Goal: Transaction & Acquisition: Purchase product/service

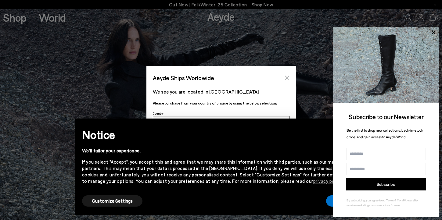
click at [288, 79] on icon "Close" at bounding box center [286, 77] width 5 height 5
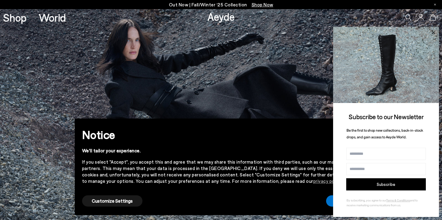
click at [434, 32] on icon at bounding box center [433, 33] width 8 height 8
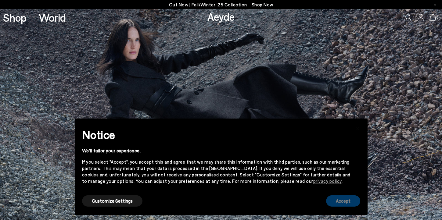
click at [330, 202] on button "Accept" at bounding box center [343, 200] width 34 height 11
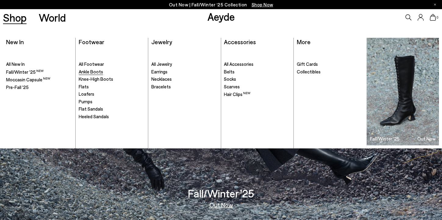
click at [95, 72] on span "Ankle Boots" at bounding box center [91, 71] width 24 height 5
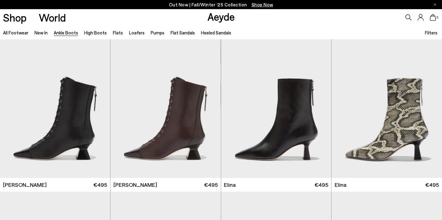
click at [430, 32] on span "Filters" at bounding box center [431, 32] width 13 height 5
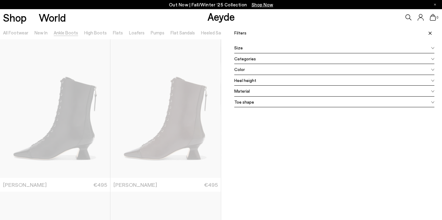
click at [432, 49] on span at bounding box center [432, 47] width 3 height 7
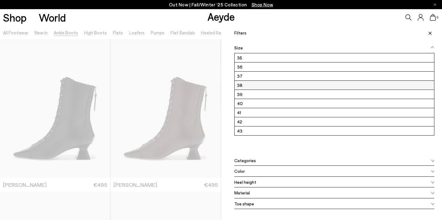
click at [300, 86] on label "38" at bounding box center [334, 85] width 200 height 9
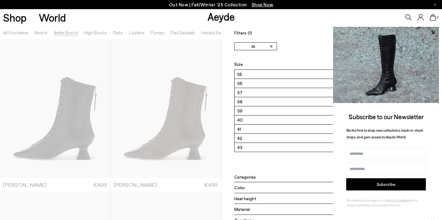
click at [432, 186] on div "Subscribe to our Newsletter Be the first to shop new collections, back-in-stock…" at bounding box center [386, 122] width 106 height 190
click at [433, 34] on icon at bounding box center [433, 33] width 8 height 8
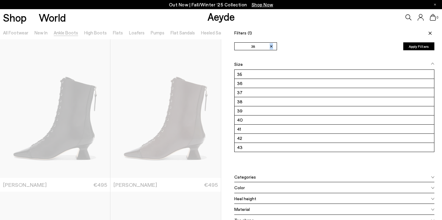
click at [433, 34] on span at bounding box center [429, 32] width 10 height 13
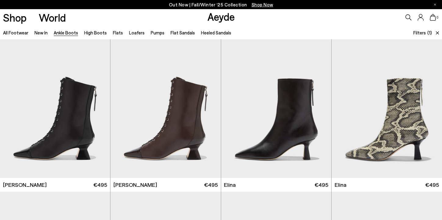
click at [427, 32] on span "(1)" at bounding box center [429, 32] width 5 height 7
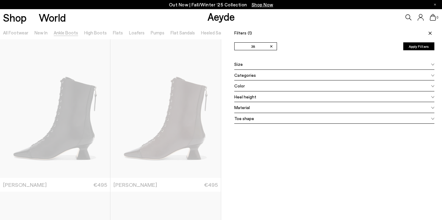
click at [432, 87] on icon at bounding box center [432, 86] width 3 height 2
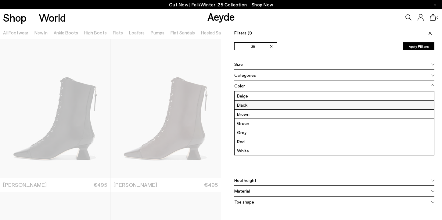
click at [411, 103] on label "Black" at bounding box center [334, 105] width 200 height 9
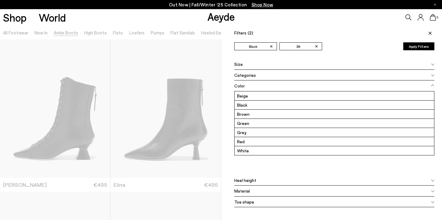
click at [424, 47] on button "Apply Filters" at bounding box center [418, 46] width 31 height 8
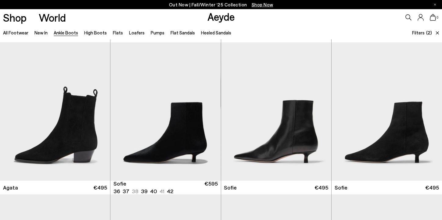
scroll to position [150, 0]
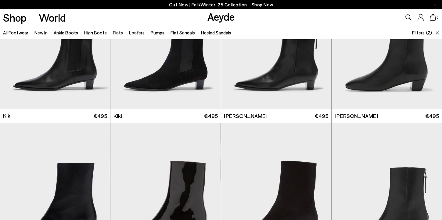
scroll to position [325, 0]
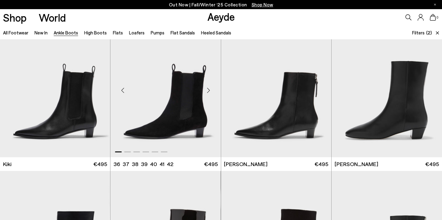
click at [207, 91] on div "Next slide" at bounding box center [208, 90] width 18 height 18
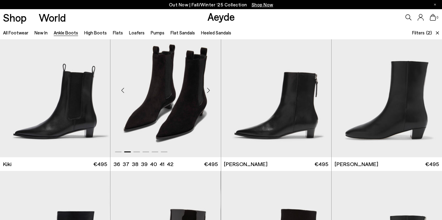
click at [207, 91] on div "Next slide" at bounding box center [208, 90] width 18 height 18
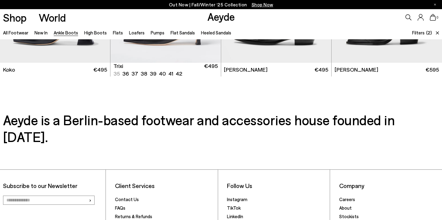
scroll to position [1386, 0]
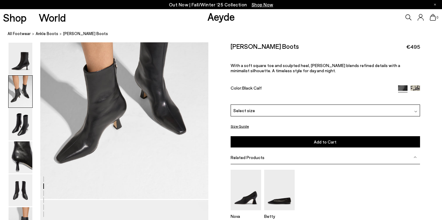
scroll to position [294, 0]
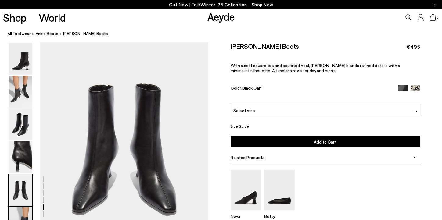
click at [22, 211] on img at bounding box center [21, 223] width 24 height 32
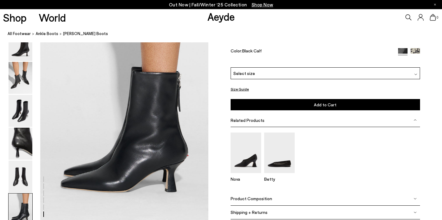
scroll to position [1168, 0]
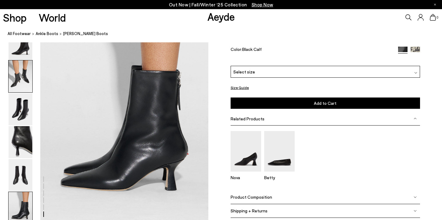
click at [26, 84] on img at bounding box center [21, 76] width 24 height 32
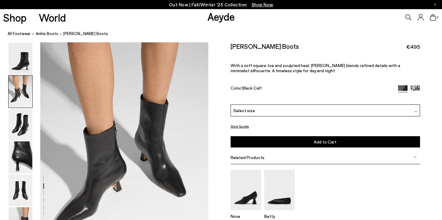
scroll to position [226, 0]
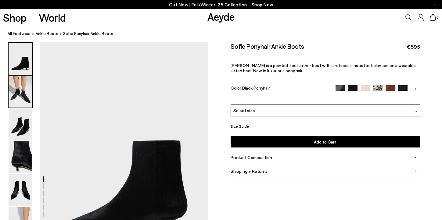
click at [27, 98] on img at bounding box center [21, 92] width 24 height 32
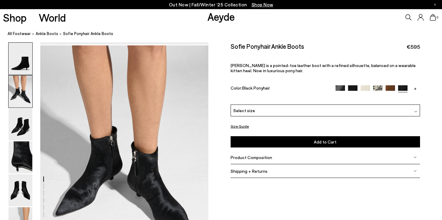
scroll to position [226, 0]
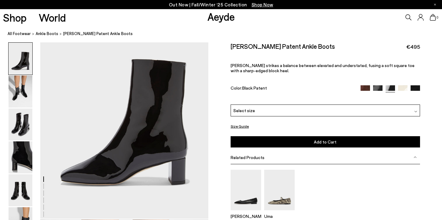
scroll to position [48, 0]
click at [20, 119] on img at bounding box center [21, 125] width 24 height 32
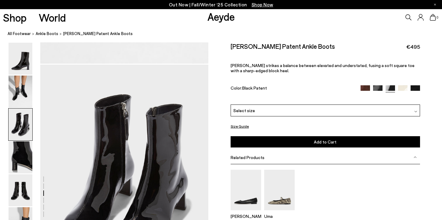
scroll to position [451, 0]
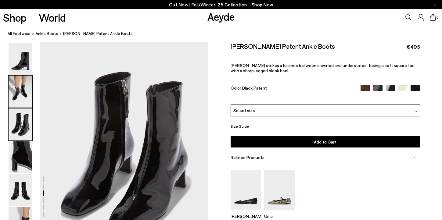
click at [16, 98] on img at bounding box center [21, 92] width 24 height 32
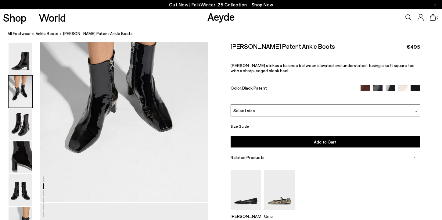
scroll to position [290, 0]
click at [23, 191] on img at bounding box center [21, 190] width 24 height 32
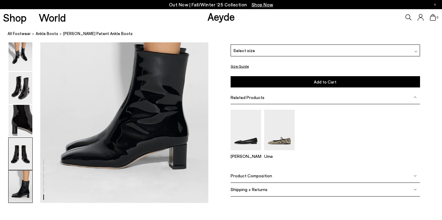
click at [23, 191] on img at bounding box center [21, 187] width 24 height 32
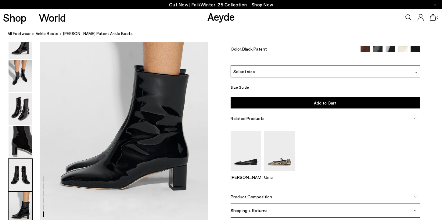
scroll to position [1168, 0]
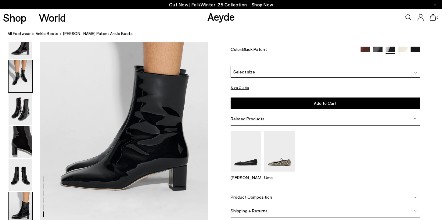
click at [26, 78] on img at bounding box center [21, 76] width 24 height 32
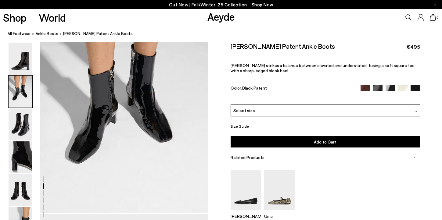
scroll to position [226, 0]
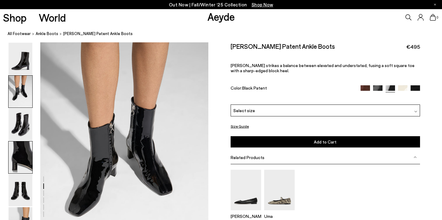
click at [26, 154] on img at bounding box center [21, 157] width 24 height 32
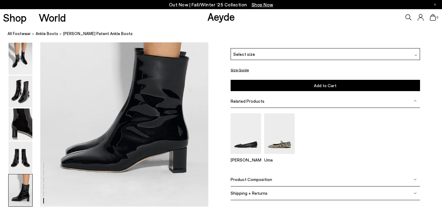
scroll to position [1182, 0]
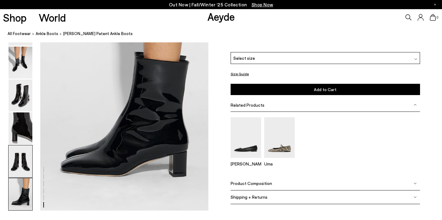
click at [20, 161] on img at bounding box center [21, 161] width 24 height 32
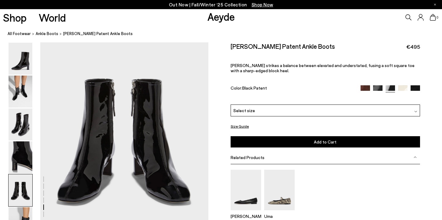
scroll to position [901, 0]
